Goal: Navigation & Orientation: Find specific page/section

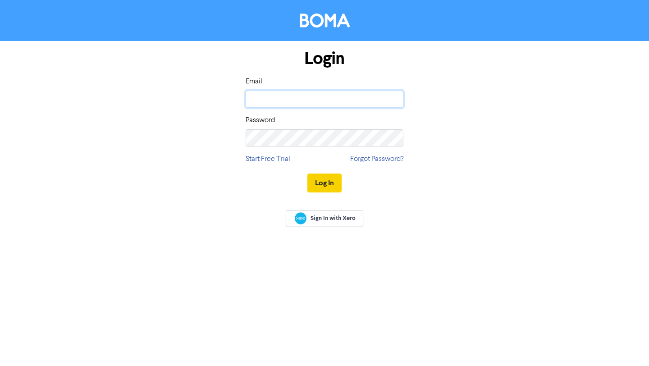
type input "[EMAIL_ADDRESS][DOMAIN_NAME]"
click at [325, 182] on button "Log In" at bounding box center [324, 182] width 34 height 19
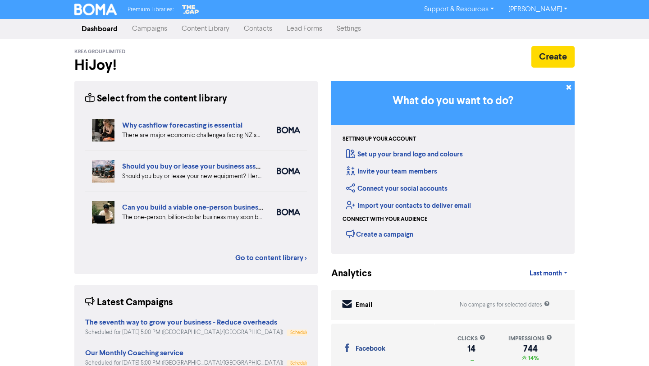
click at [149, 27] on link "Campaigns" at bounding box center [150, 29] width 50 height 18
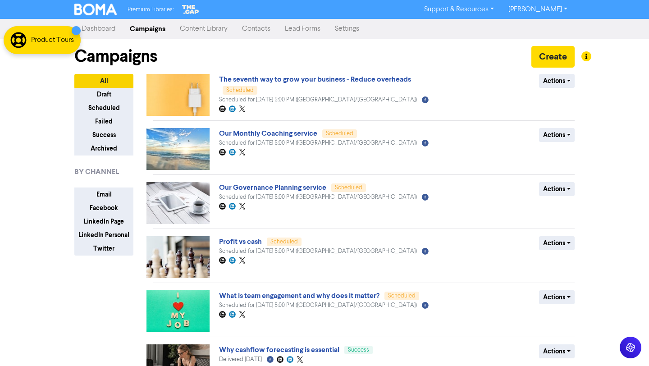
click at [217, 26] on link "Content Library" at bounding box center [204, 29] width 62 height 18
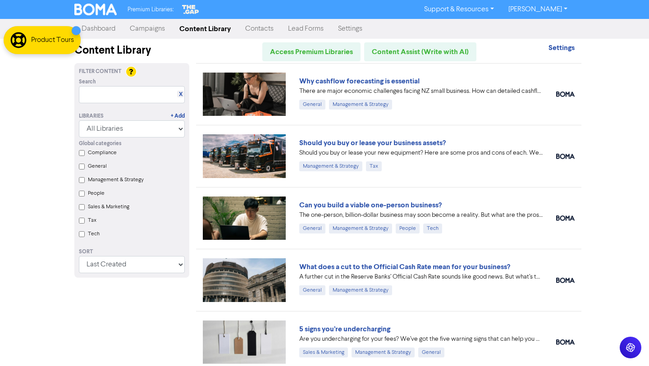
click at [156, 30] on link "Campaigns" at bounding box center [148, 29] width 50 height 18
